Goal: Task Accomplishment & Management: Manage account settings

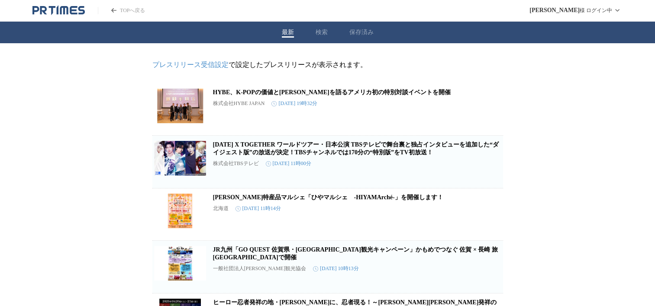
click at [65, 12] on icon "PR TIMESのトップページはこちら" at bounding box center [58, 10] width 52 height 10
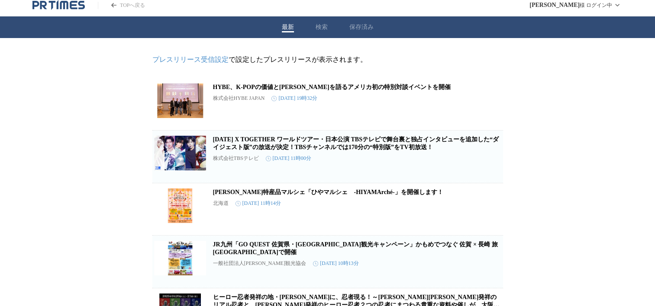
scroll to position [9, 0]
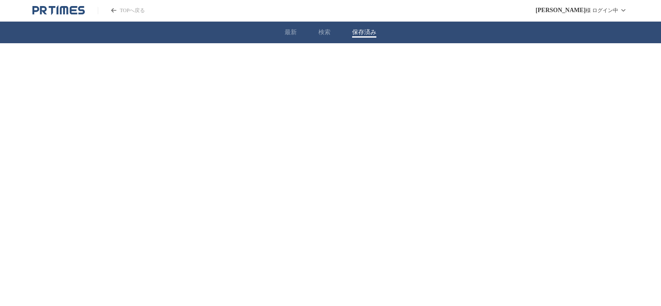
drag, startPoint x: 358, startPoint y: 21, endPoint x: 417, endPoint y: 29, distance: 59.4
click at [358, 22] on div "最新 検索 保存済み" at bounding box center [330, 33] width 661 height 22
click at [365, 61] on html "TOPへ戻る [PERSON_NAME] ログイン中 最新 検索 保存済み" at bounding box center [330, 30] width 661 height 61
click at [283, 25] on div "最新 検索 保存済み" at bounding box center [330, 33] width 661 height 22
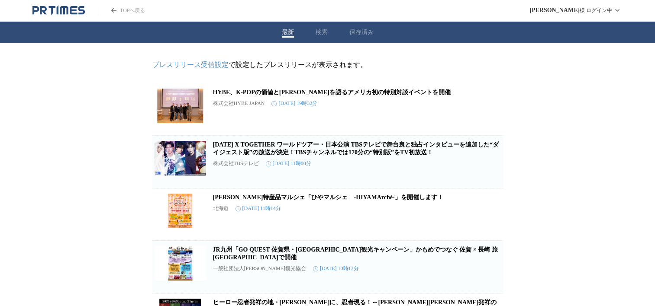
click at [287, 29] on button "最新" at bounding box center [288, 33] width 12 height 8
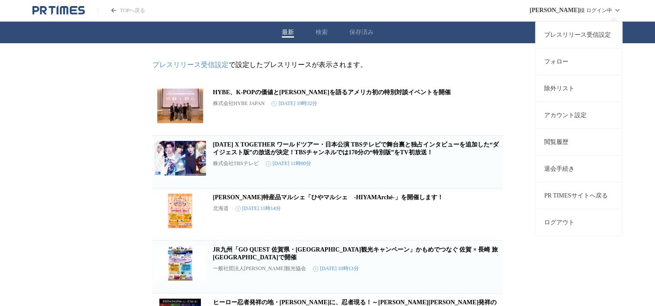
click at [565, 33] on link "プレスリリース受信設定" at bounding box center [578, 34] width 87 height 27
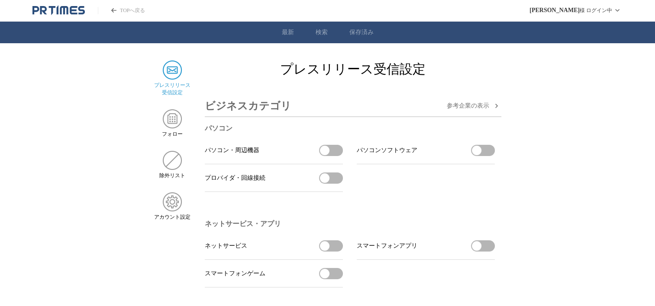
drag, startPoint x: 652, startPoint y: 17, endPoint x: 647, endPoint y: 50, distance: 32.8
drag, startPoint x: 647, startPoint y: 50, endPoint x: 626, endPoint y: 80, distance: 36.6
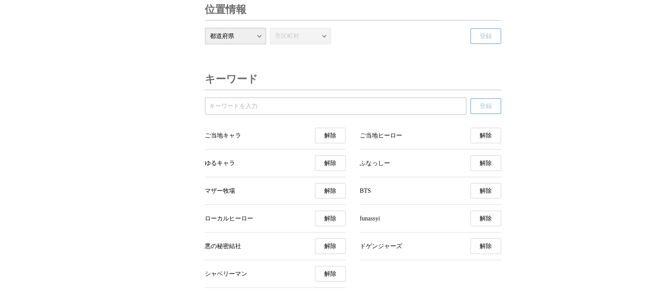
scroll to position [3009, 0]
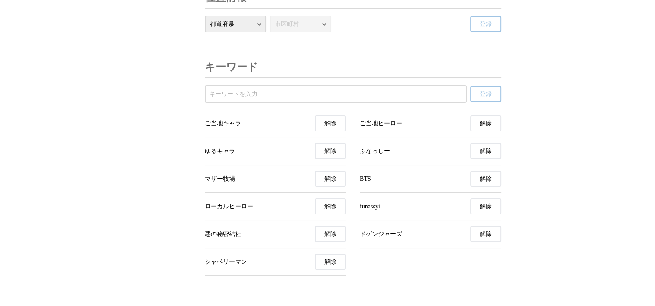
click at [256, 99] on input "受信するキーワードを登録する" at bounding box center [335, 95] width 253 height 10
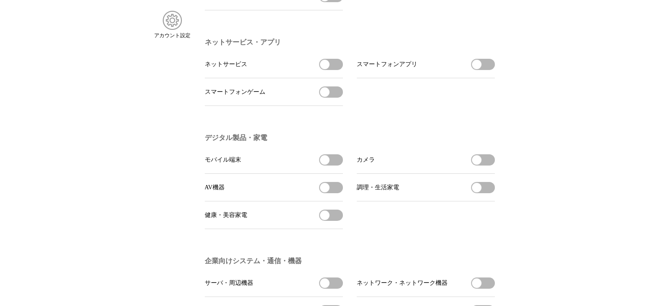
scroll to position [0, 0]
